Goal: Check status: Check status

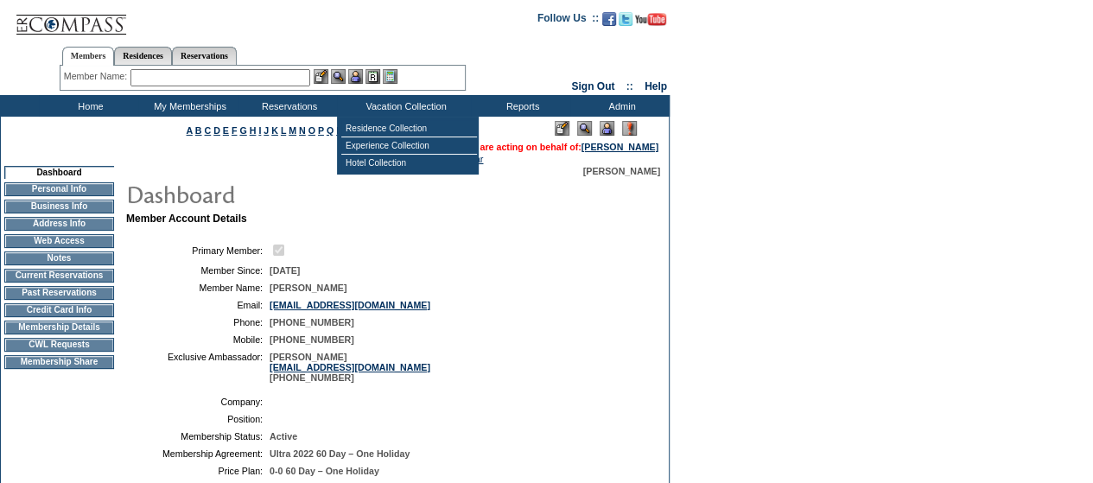
click at [609, 130] on img at bounding box center [606, 128] width 15 height 15
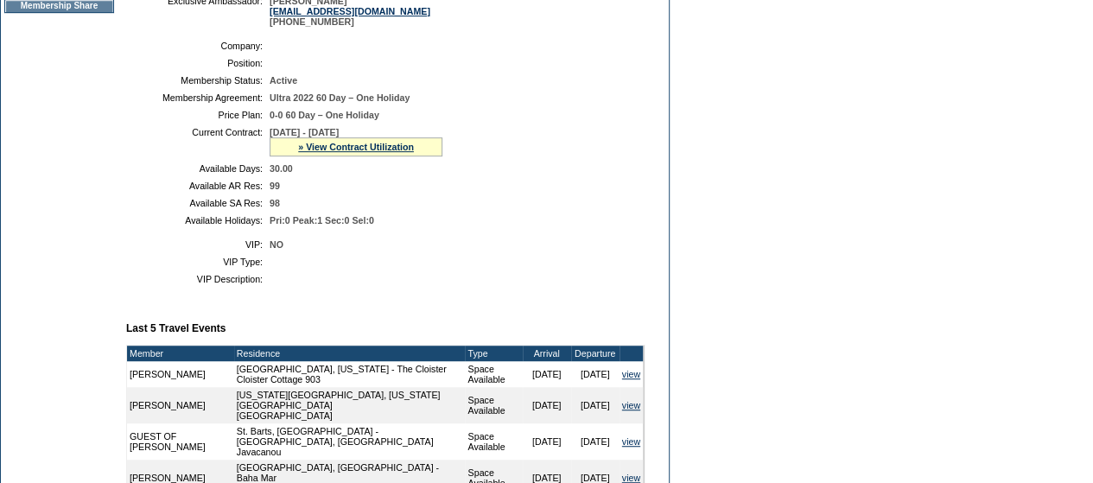
scroll to position [357, 0]
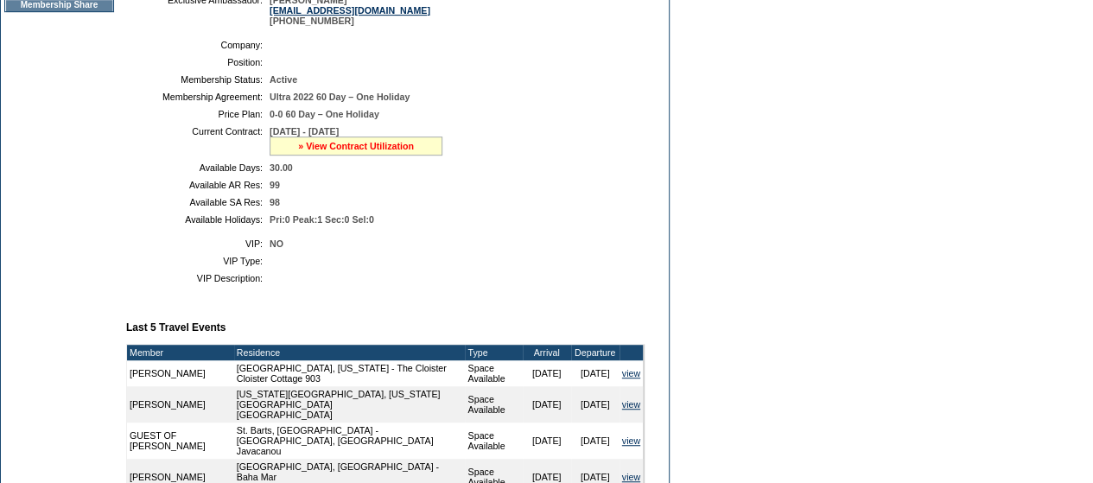
click at [357, 151] on link "» View Contract Utilization" at bounding box center [356, 146] width 116 height 10
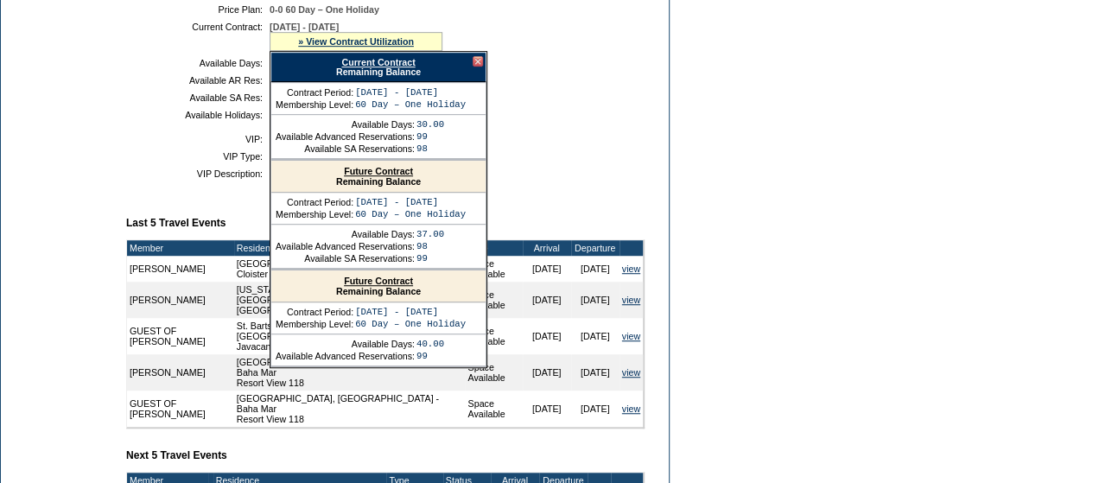
scroll to position [460, 0]
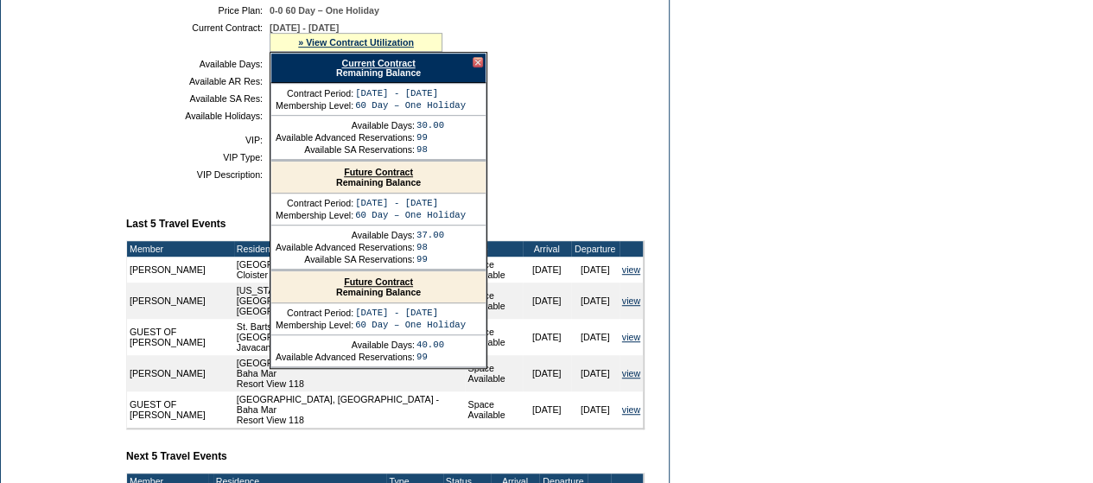
click at [376, 68] on link "Current Contract" at bounding box center [377, 63] width 73 height 10
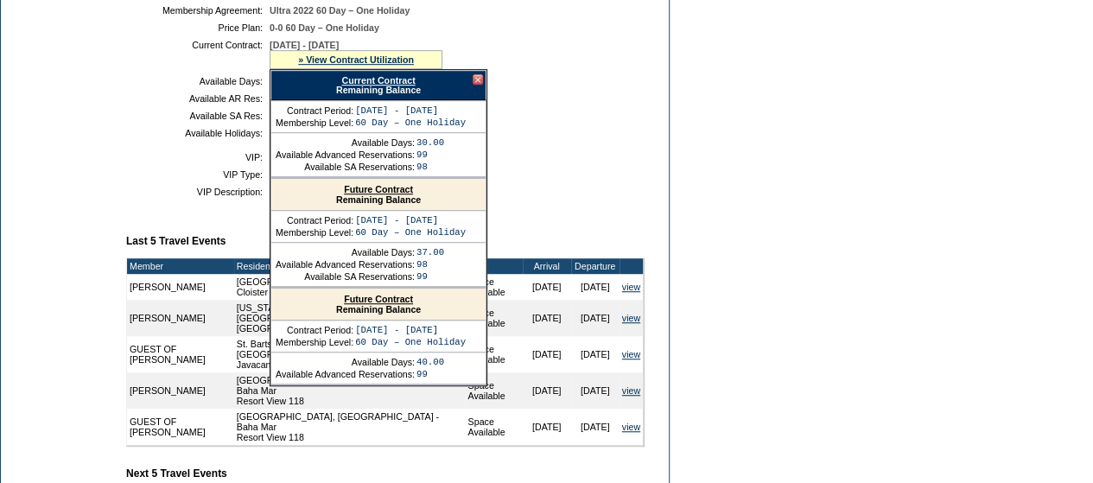
click at [473, 85] on div at bounding box center [477, 79] width 10 height 10
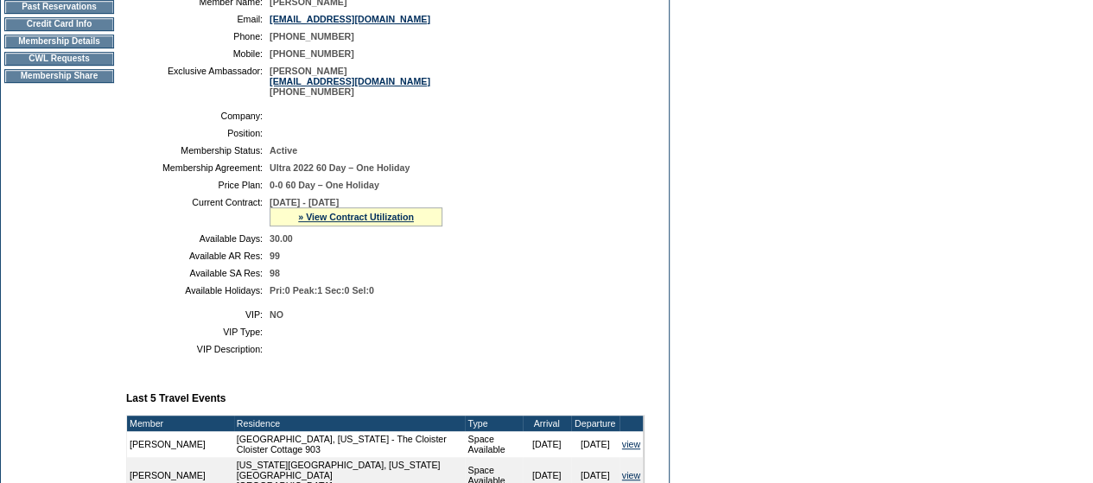
scroll to position [282, 0]
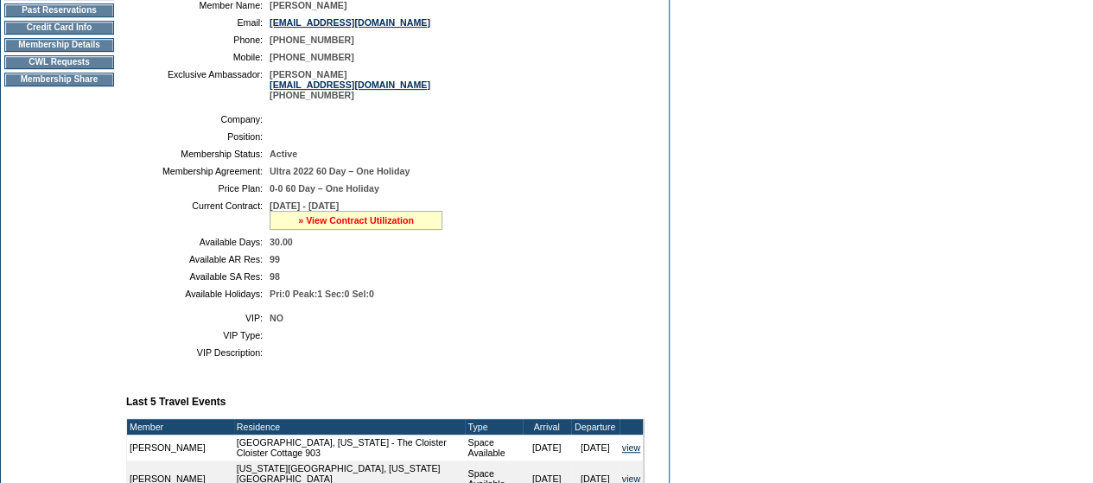
click at [340, 225] on link "» View Contract Utilization" at bounding box center [356, 220] width 116 height 10
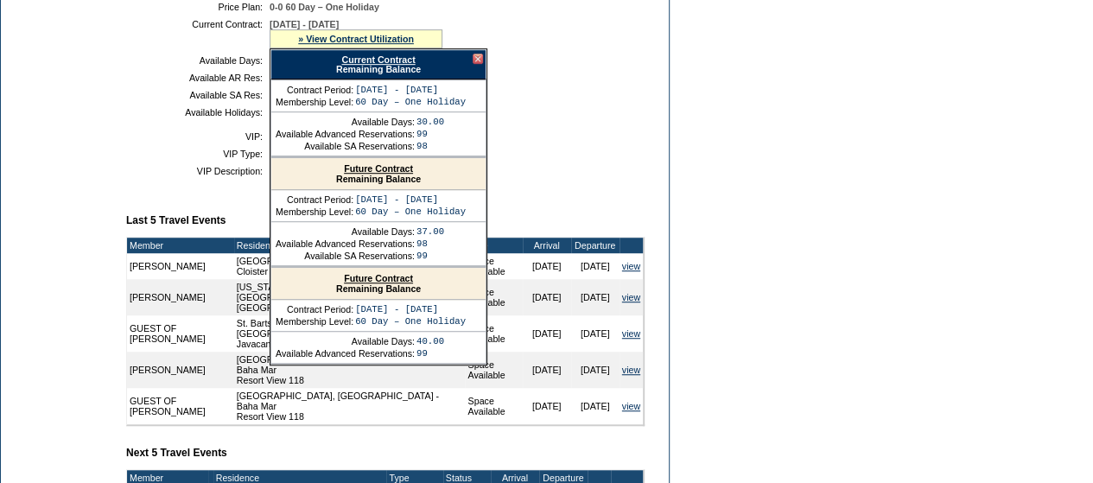
scroll to position [465, 0]
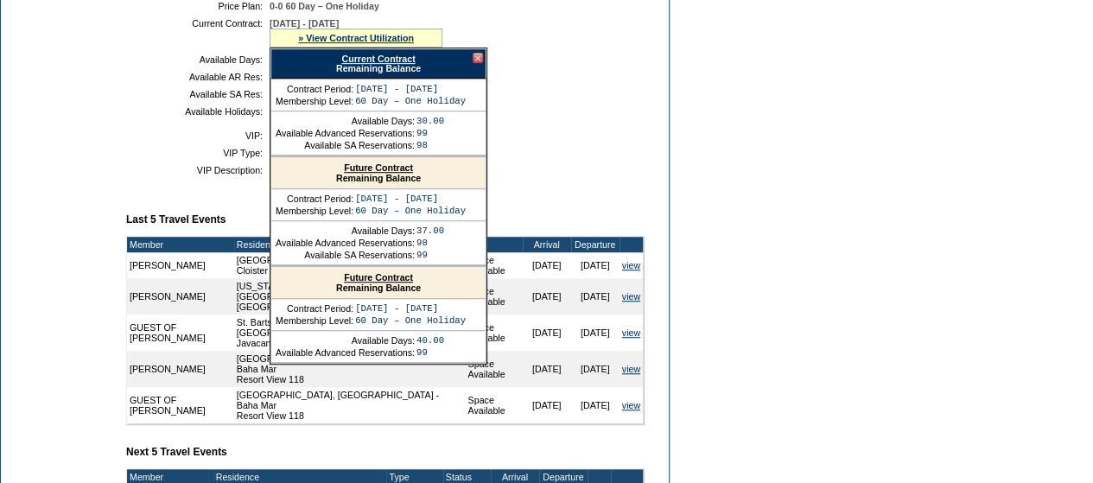
click at [479, 63] on div at bounding box center [477, 58] width 10 height 10
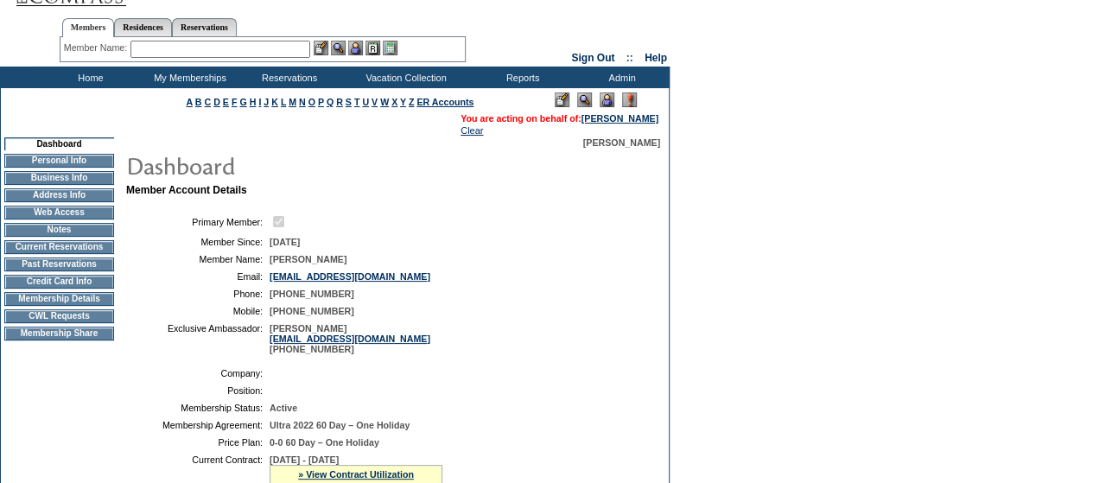
scroll to position [28, 0]
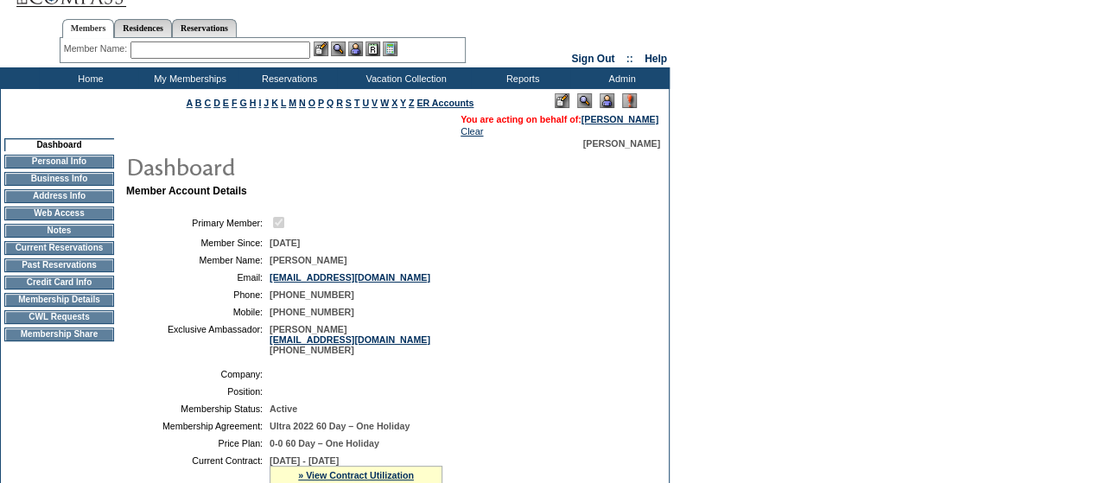
click at [78, 307] on td "Membership Details" at bounding box center [59, 300] width 110 height 14
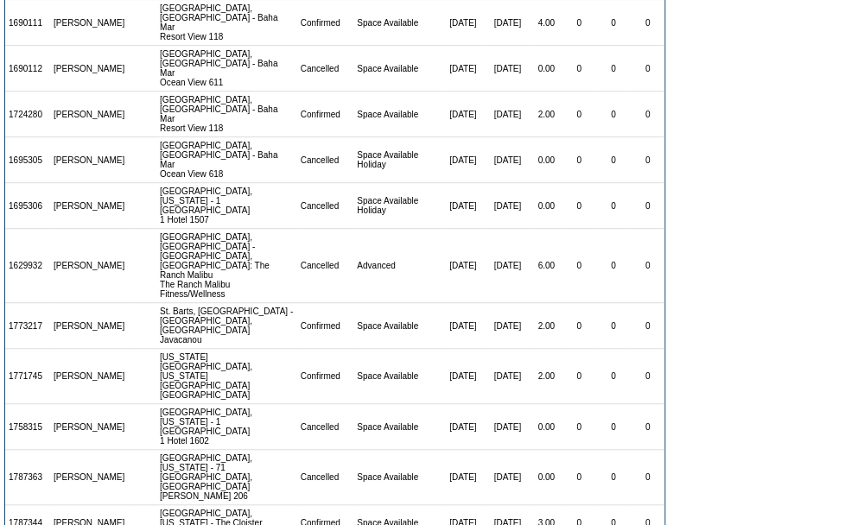
scroll to position [343, 0]
